Goal: Information Seeking & Learning: Check status

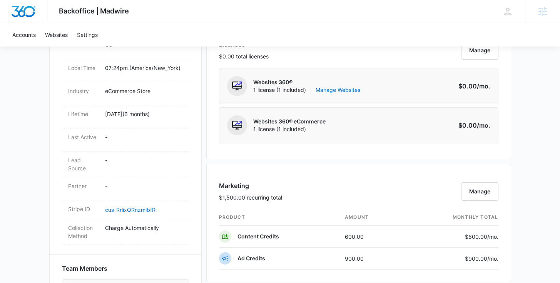
scroll to position [328, 0]
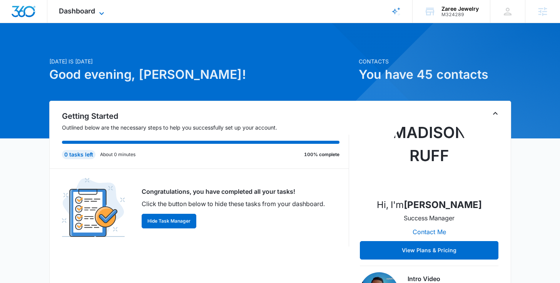
click at [78, 7] on span "Dashboard" at bounding box center [77, 11] width 36 height 8
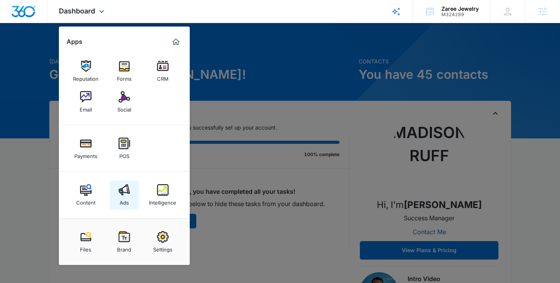
click at [126, 184] on img at bounding box center [125, 190] width 12 height 12
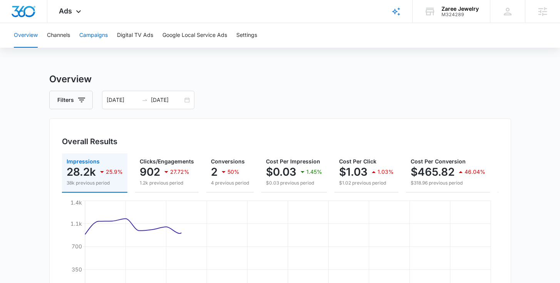
click at [91, 37] on button "Campaigns" at bounding box center [93, 35] width 28 height 25
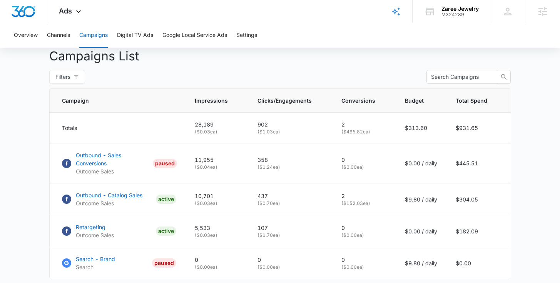
scroll to position [335, 0]
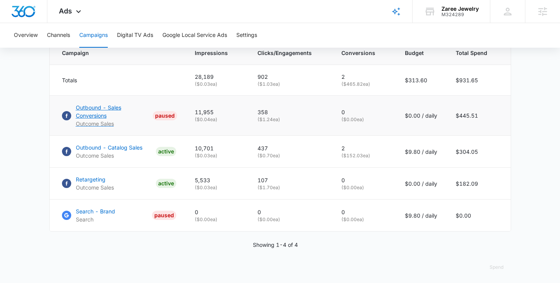
click at [95, 119] on p "Outbound - Sales Conversions" at bounding box center [113, 112] width 74 height 16
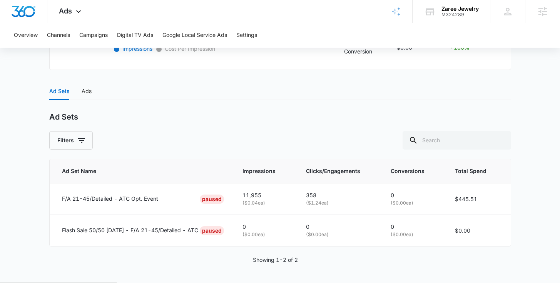
scroll to position [285, 0]
click at [89, 93] on div "Ads" at bounding box center [87, 90] width 10 height 8
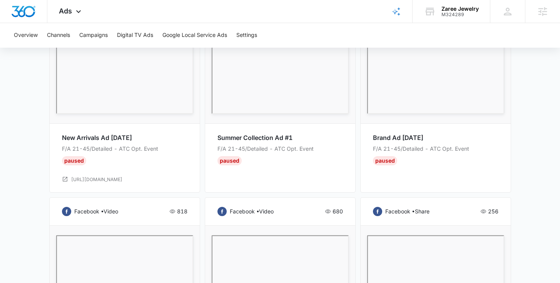
scroll to position [540, 0]
drag, startPoint x: 448, startPoint y: 134, endPoint x: 364, endPoint y: 134, distance: 84.3
click at [364, 134] on div "facebook • share 1,077 Brand Ad July 2025 F/A 21-45/Detailed - ATC Opt. Event P…" at bounding box center [435, 56] width 151 height 271
copy p "Brand Ad July 2025"
drag, startPoint x: 159, startPoint y: 135, endPoint x: 42, endPoint y: 134, distance: 117.1
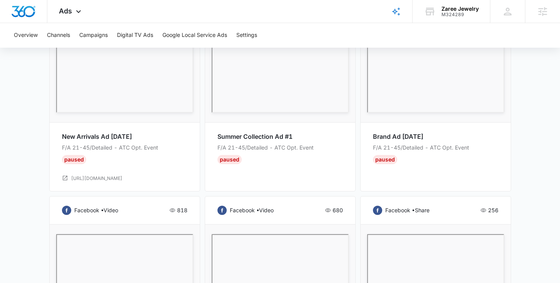
click at [42, 134] on main "Outbound - Sales Conversions | Paused $0.00 daily , $445.51 Spent Overview 08/0…" at bounding box center [280, 15] width 560 height 964
copy div "New Arrivals Ad July 2025"
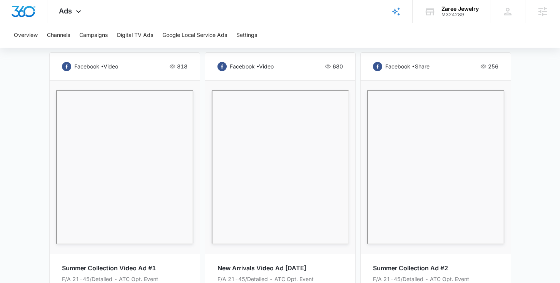
scroll to position [753, 0]
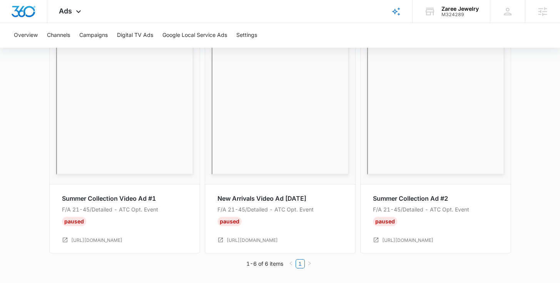
drag, startPoint x: 324, startPoint y: 194, endPoint x: 211, endPoint y: 201, distance: 113.4
click at [211, 201] on div "facebook • video 680 New Arrivals Video Ad July 2025 F/A 21-45/Detailed - ATC O…" at bounding box center [280, 118] width 151 height 271
copy p "New Arrivals Video Ad July 2025"
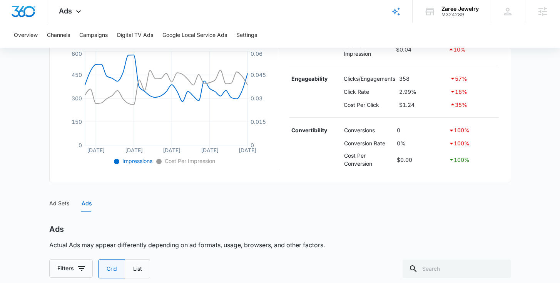
scroll to position [0, 0]
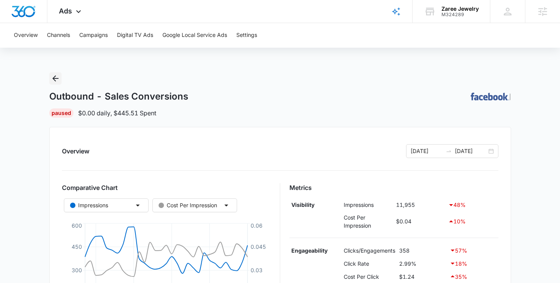
click at [54, 83] on button "Back" at bounding box center [55, 78] width 12 height 12
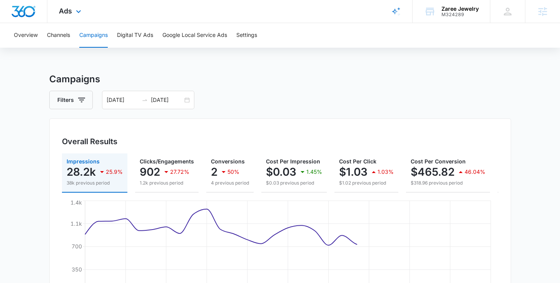
click at [85, 9] on div "Ads Apps Reputation Forms CRM Email Social Payments POS Content Ads Intelligenc…" at bounding box center [70, 11] width 47 height 23
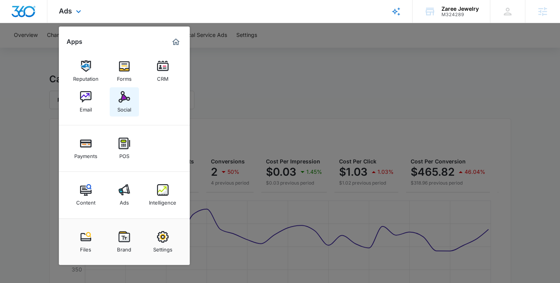
click at [127, 110] on div "Social" at bounding box center [124, 108] width 14 height 10
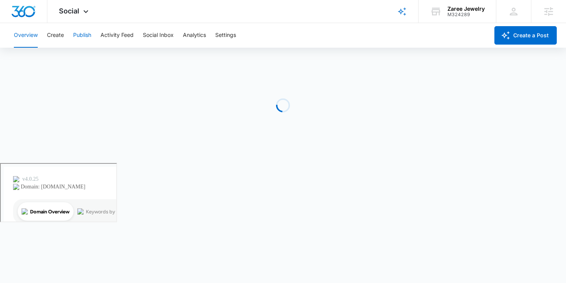
click at [75, 35] on button "Publish" at bounding box center [82, 35] width 18 height 25
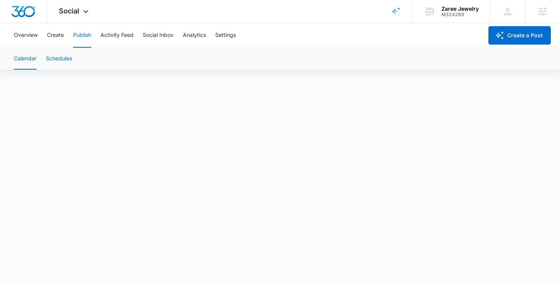
click at [55, 56] on button "Schedules" at bounding box center [59, 59] width 26 height 22
click at [26, 55] on button "Calendar" at bounding box center [25, 59] width 23 height 22
click at [85, 17] on div "Social Apps Reputation Forms CRM Email Social Payments POS Content Ads Intellig…" at bounding box center [74, 11] width 55 height 23
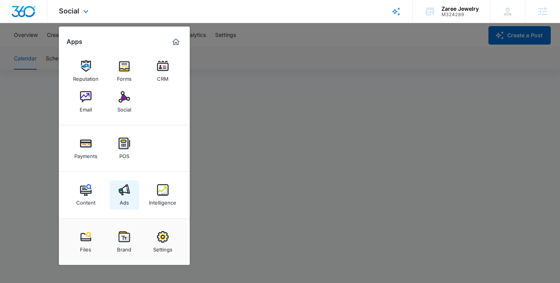
click at [125, 188] on img at bounding box center [125, 190] width 12 height 12
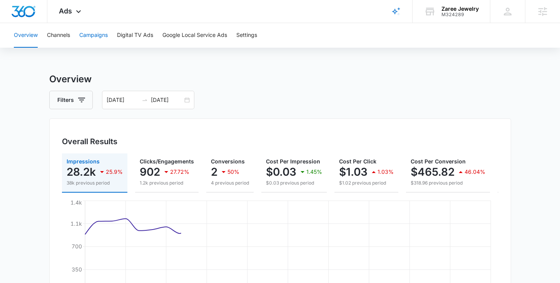
click at [91, 36] on button "Campaigns" at bounding box center [93, 35] width 28 height 25
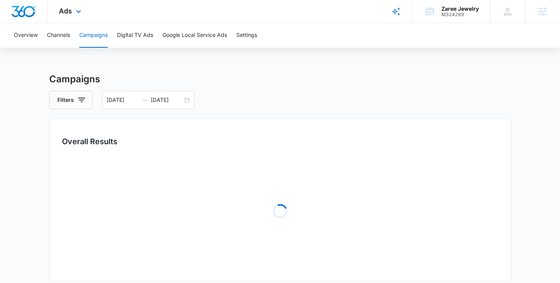
click at [80, 17] on div "Ads Apps Reputation Forms CRM Email Social Payments POS Content Ads Intelligenc…" at bounding box center [70, 11] width 47 height 23
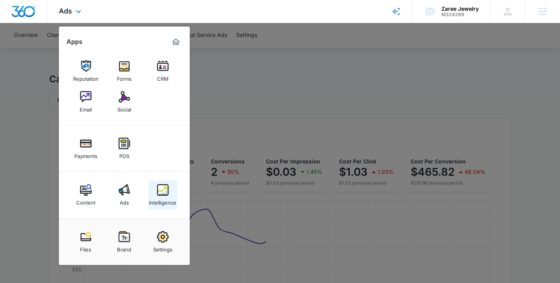
click at [171, 194] on link "Intelligence" at bounding box center [162, 195] width 29 height 29
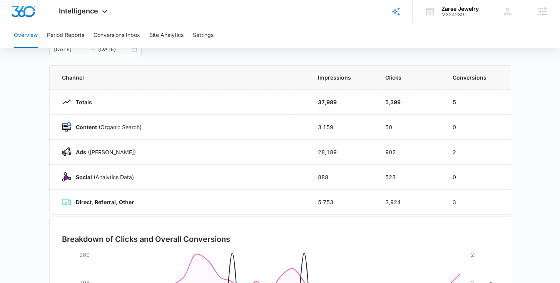
scroll to position [80, 0]
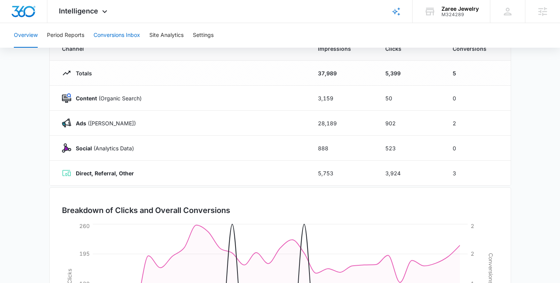
click at [122, 33] on button "Conversions Inbox" at bounding box center [117, 35] width 47 height 25
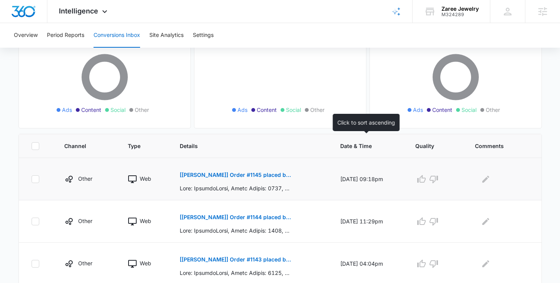
scroll to position [126, 0]
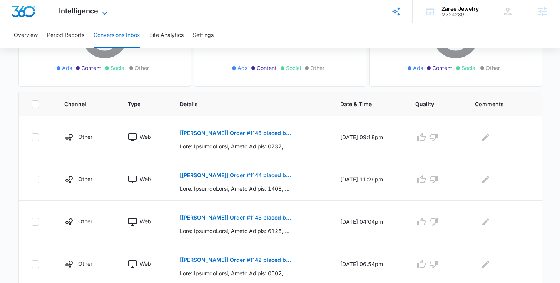
drag, startPoint x: 93, startPoint y: 10, endPoint x: 95, endPoint y: 14, distance: 4.2
click at [93, 10] on span "Intelligence" at bounding box center [78, 11] width 39 height 8
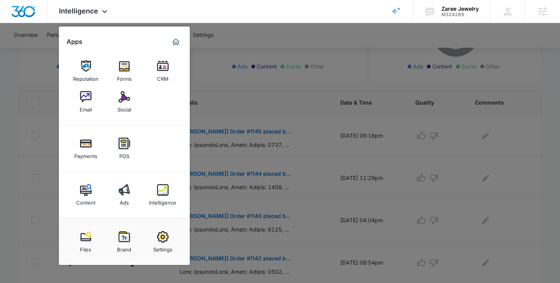
click at [278, 163] on div at bounding box center [280, 141] width 560 height 283
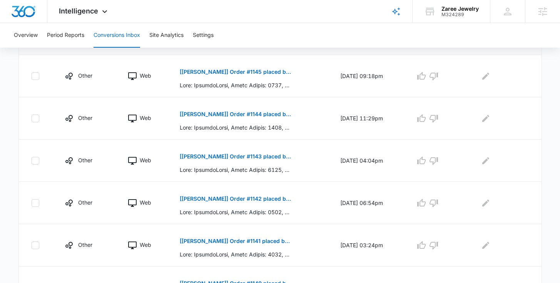
scroll to position [231, 0]
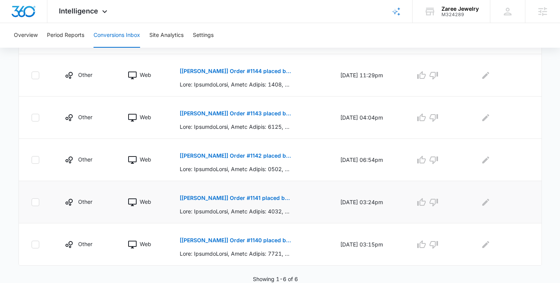
click at [183, 196] on p "[Zaree Jewelry] Order #1141 placed by Arefeh Ahmadi" at bounding box center [236, 198] width 112 height 5
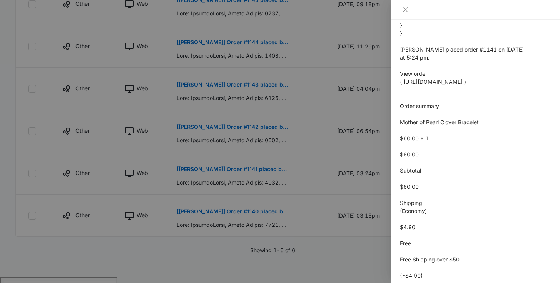
scroll to position [328, 0]
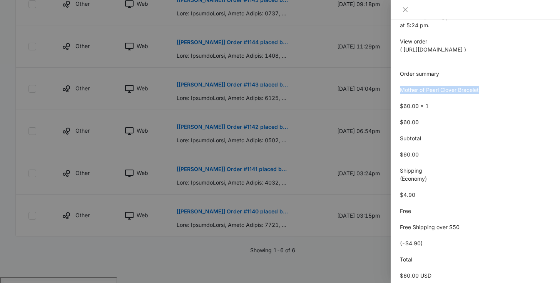
drag, startPoint x: 480, startPoint y: 106, endPoint x: 395, endPoint y: 107, distance: 85.1
click at [395, 107] on div "[Zaree Jewelry] Order #1141 placed by Arefeh Ahmadi 08/13/2025 at 03:24pm Type …" at bounding box center [475, 152] width 169 height 264
copy span "Mother of Pearl Clover Bracelet"
click at [253, 136] on div at bounding box center [280, 141] width 560 height 283
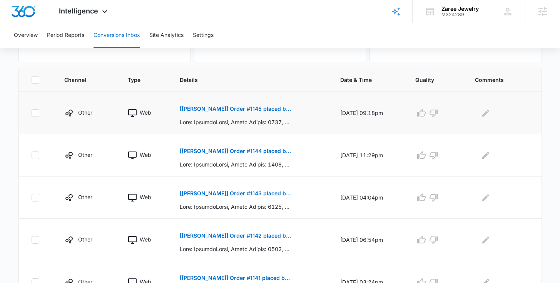
scroll to position [231, 0]
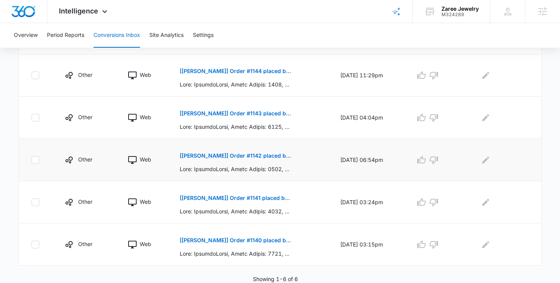
click at [231, 158] on p "[Zaree Jewelry] Order #1142 placed by Nadia Yarniyan" at bounding box center [236, 155] width 112 height 5
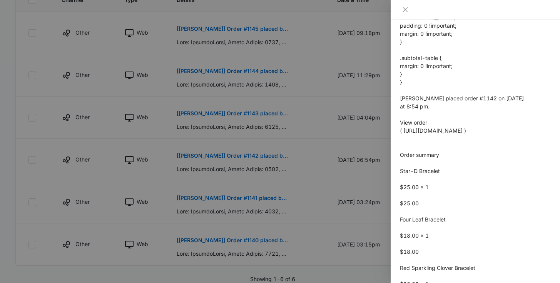
scroll to position [248, 0]
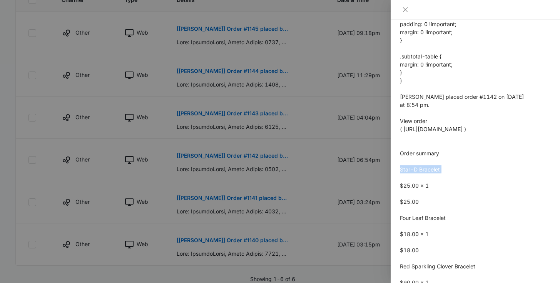
drag, startPoint x: 459, startPoint y: 191, endPoint x: 399, endPoint y: 185, distance: 60.1
click at [399, 185] on div "[Zaree Jewelry] Order #1142 placed by Nadia Yarniyan 08/19/2025 at 06:54pm Type…" at bounding box center [475, 152] width 169 height 264
copy span "Star-D Bracelet"
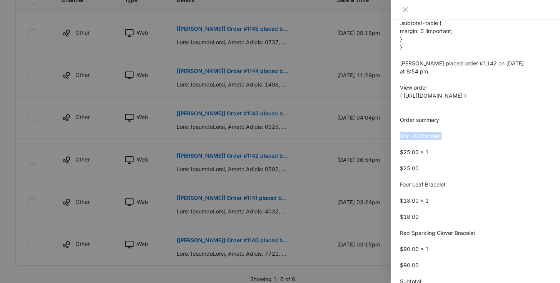
scroll to position [319, 0]
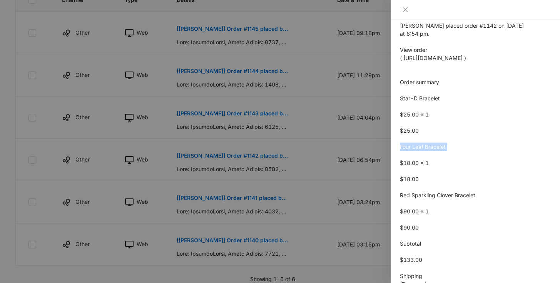
drag, startPoint x: 481, startPoint y: 173, endPoint x: 393, endPoint y: 164, distance: 88.6
click at [393, 164] on div "[Zaree Jewelry] Order #1142 placed by Nadia Yarniyan 08/19/2025 at 06:54pm Type…" at bounding box center [475, 152] width 169 height 264
copy span "Four Leaf Bracelet"
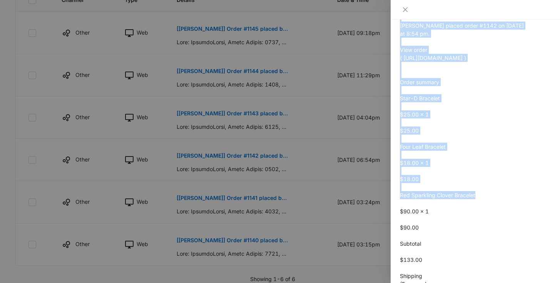
drag, startPoint x: 471, startPoint y: 213, endPoint x: 387, endPoint y: 211, distance: 84.4
click at [387, 211] on div "[Zaree Jewelry] Order #1142 placed by Nadia Yarniyan 08/19/2025 at 06:54pm Type…" at bounding box center [280, 141] width 560 height 283
click at [387, 211] on div at bounding box center [280, 141] width 560 height 283
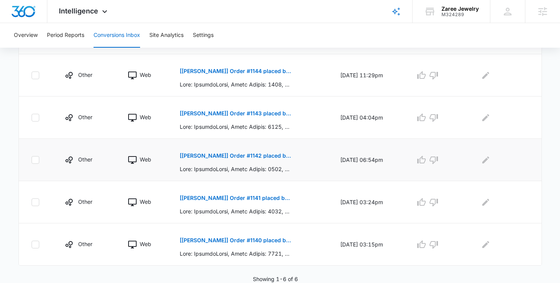
click at [235, 156] on p "[Zaree Jewelry] Order #1142 placed by Nadia Yarniyan" at bounding box center [236, 155] width 112 height 5
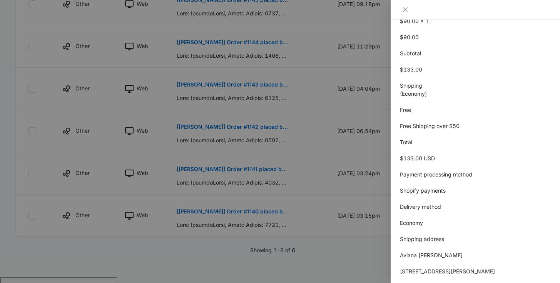
scroll to position [446, 0]
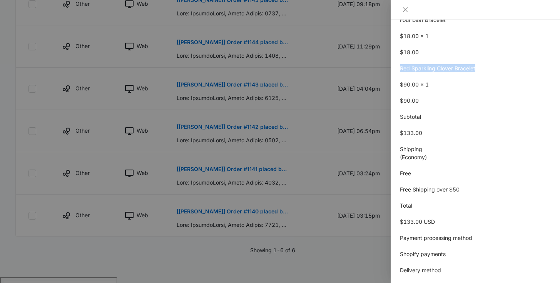
drag, startPoint x: 483, startPoint y: 87, endPoint x: 395, endPoint y: 82, distance: 88.4
click at [395, 82] on div "[Zaree Jewelry] Order #1142 placed by Nadia Yarniyan 08/19/2025 at 06:54pm Type…" at bounding box center [475, 152] width 169 height 264
copy span "Red Sparkling Clover Bracelet"
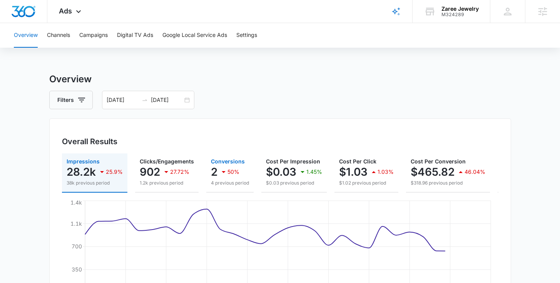
click at [225, 171] on icon "button" at bounding box center [224, 172] width 4 height 2
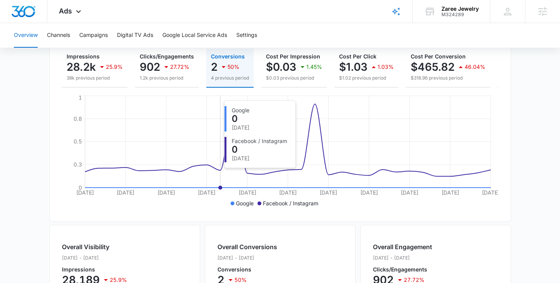
scroll to position [106, 0]
